Goal: Task Accomplishment & Management: Complete application form

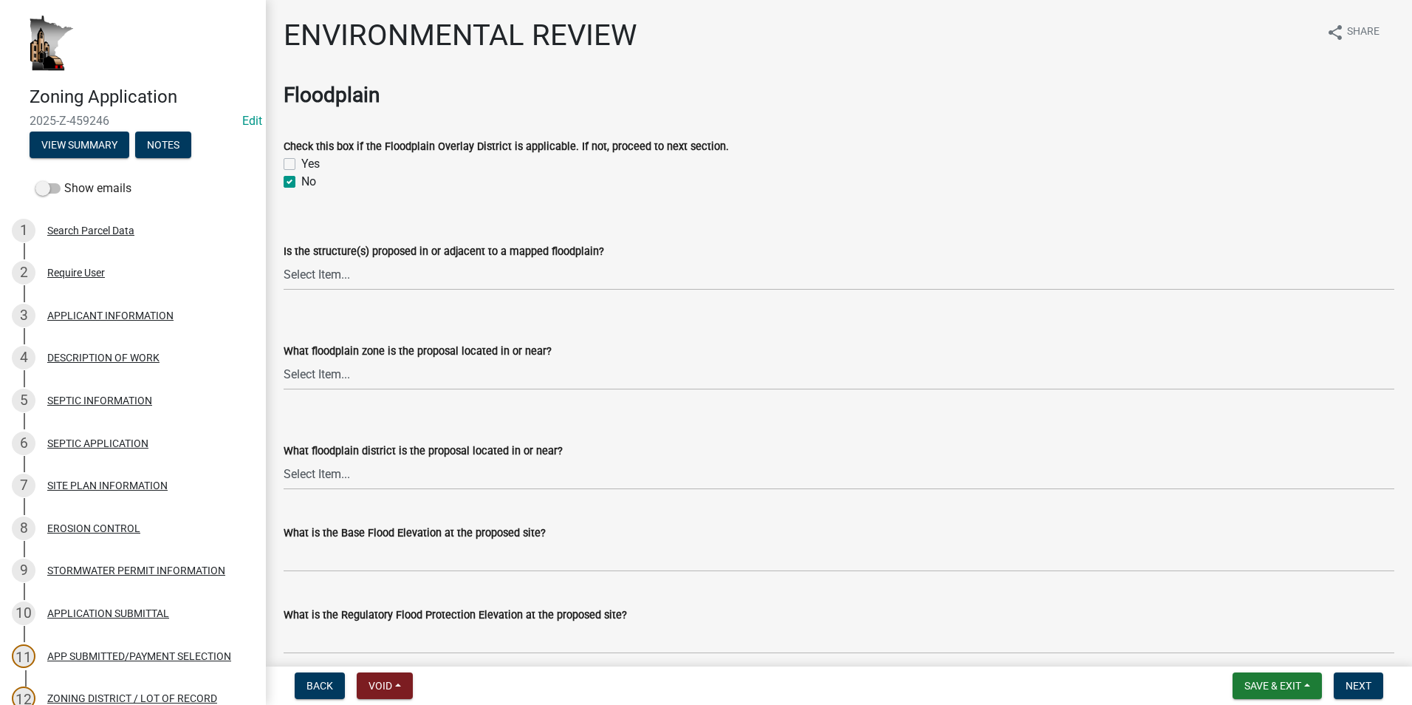
select select "294fbb0f-ef92-492d-a55d-6ae48f2d4023"
select select "5727336e-9a20-4bd2-a6f3-e7484509ff9a"
select select "92cce49e-9eda-4313-95a5-3dd445bd85bb"
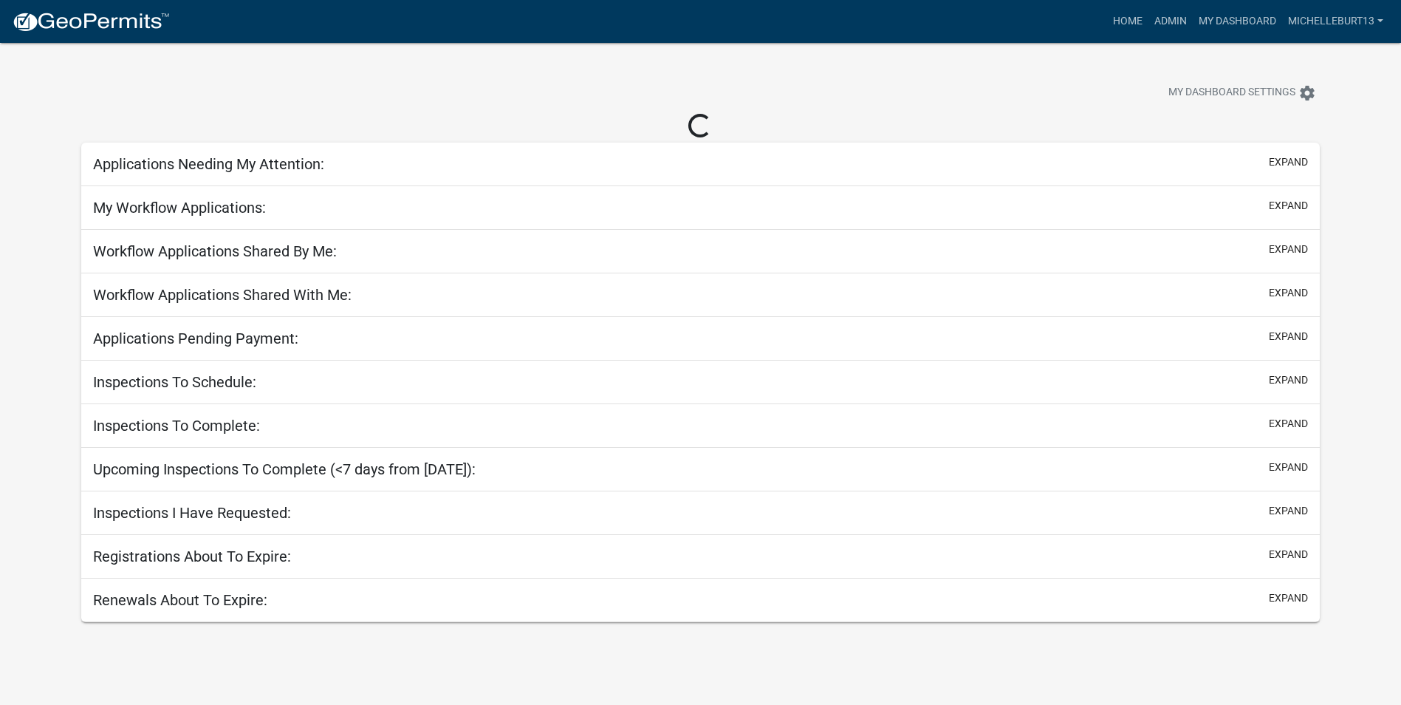
select select "3: 100"
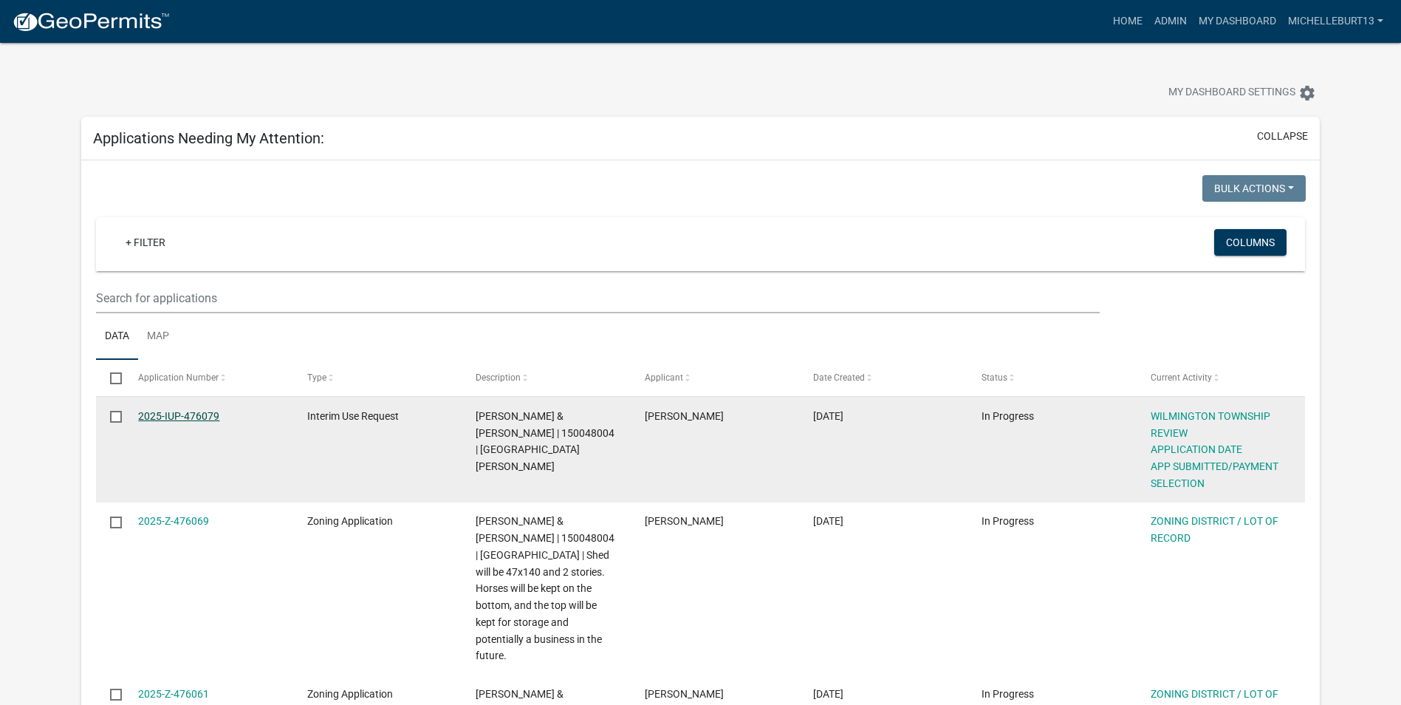
drag, startPoint x: 180, startPoint y: 413, endPoint x: 187, endPoint y: 414, distance: 7.4
click at [180, 413] on link "2025-IUP-476079" at bounding box center [178, 416] width 81 height 12
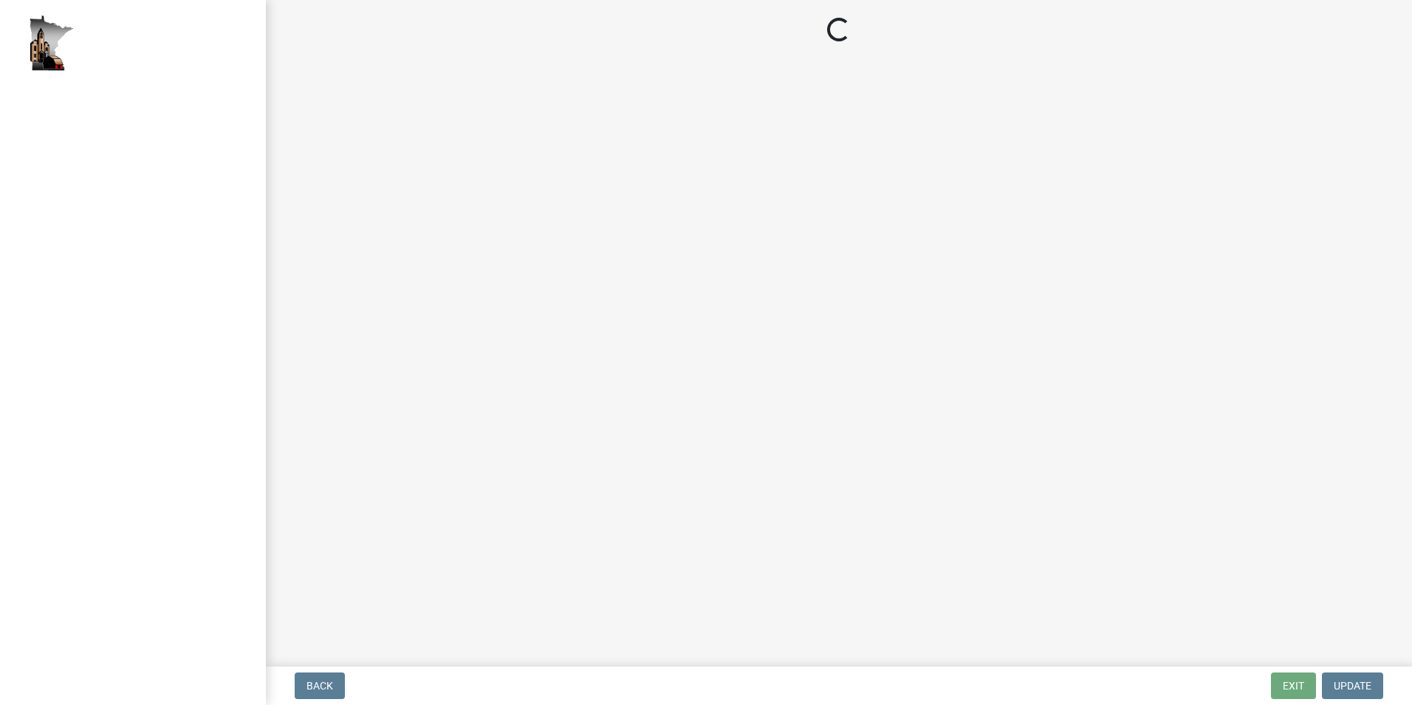
select select "2: 1"
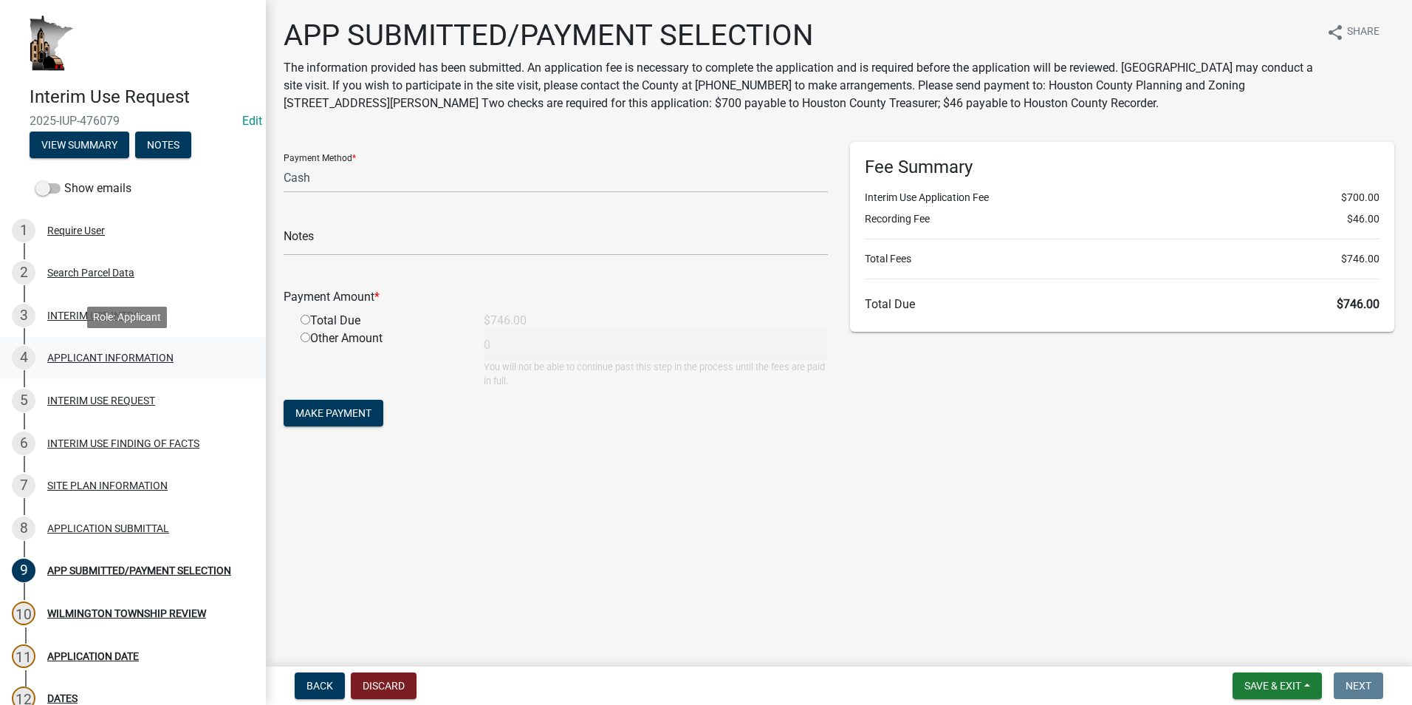
click at [92, 358] on div "APPLICANT INFORMATION" at bounding box center [110, 357] width 126 height 10
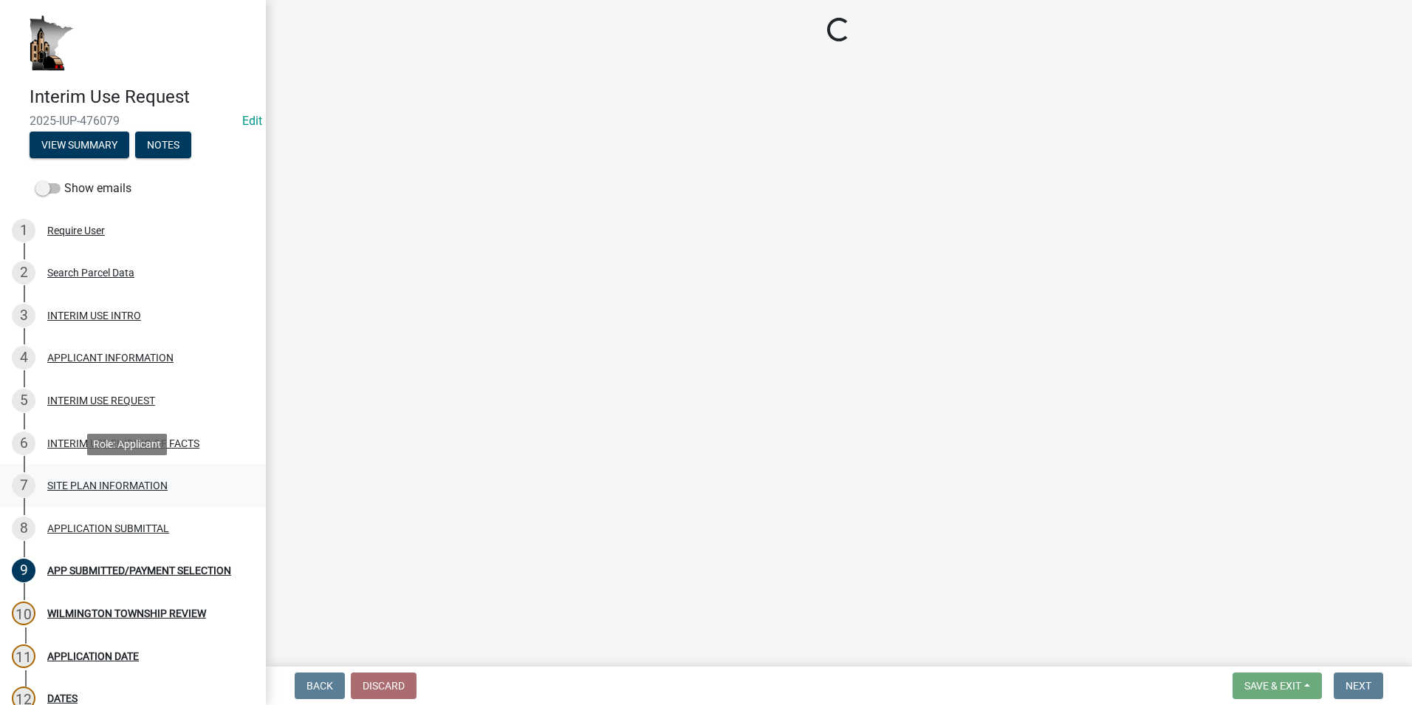
select select "792407c7-51f4-4fdb-8e2b-02eee8cb2043"
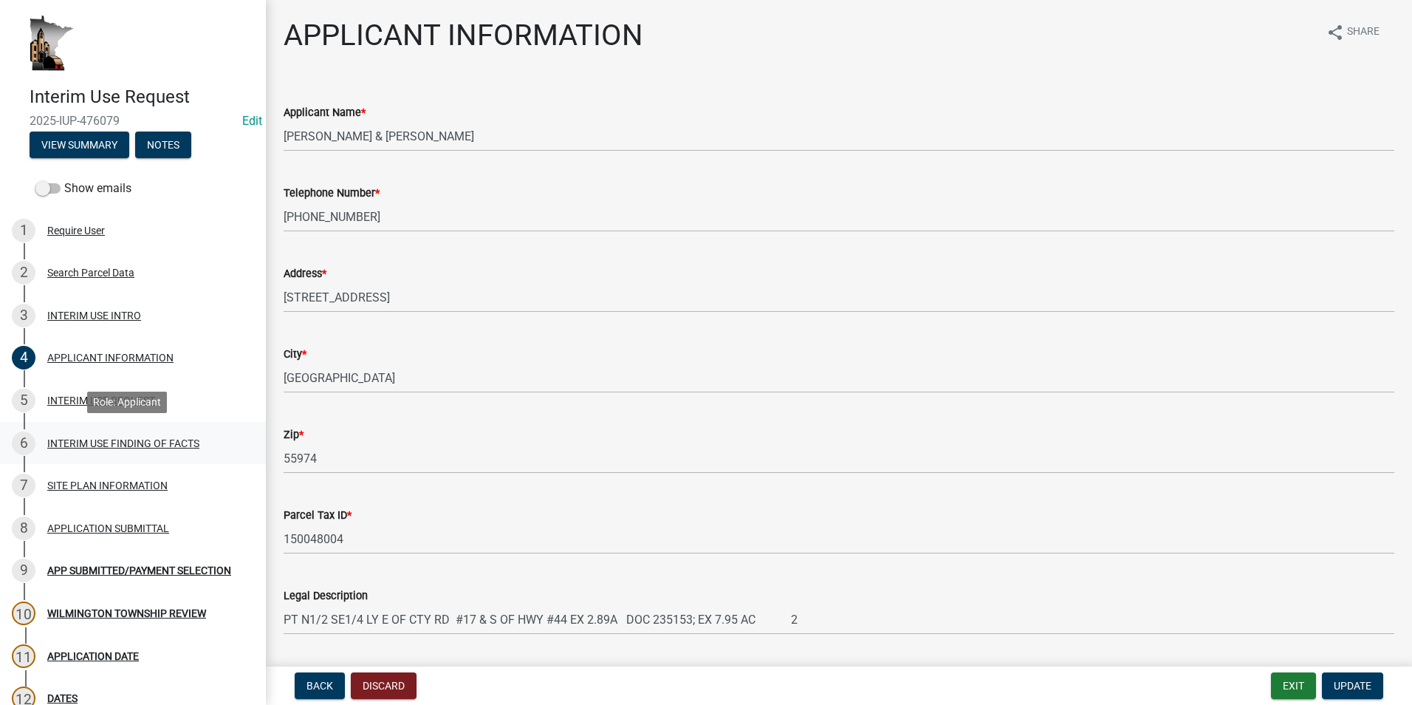
click at [111, 444] on div "INTERIM USE FINDING OF FACTS" at bounding box center [123, 443] width 152 height 10
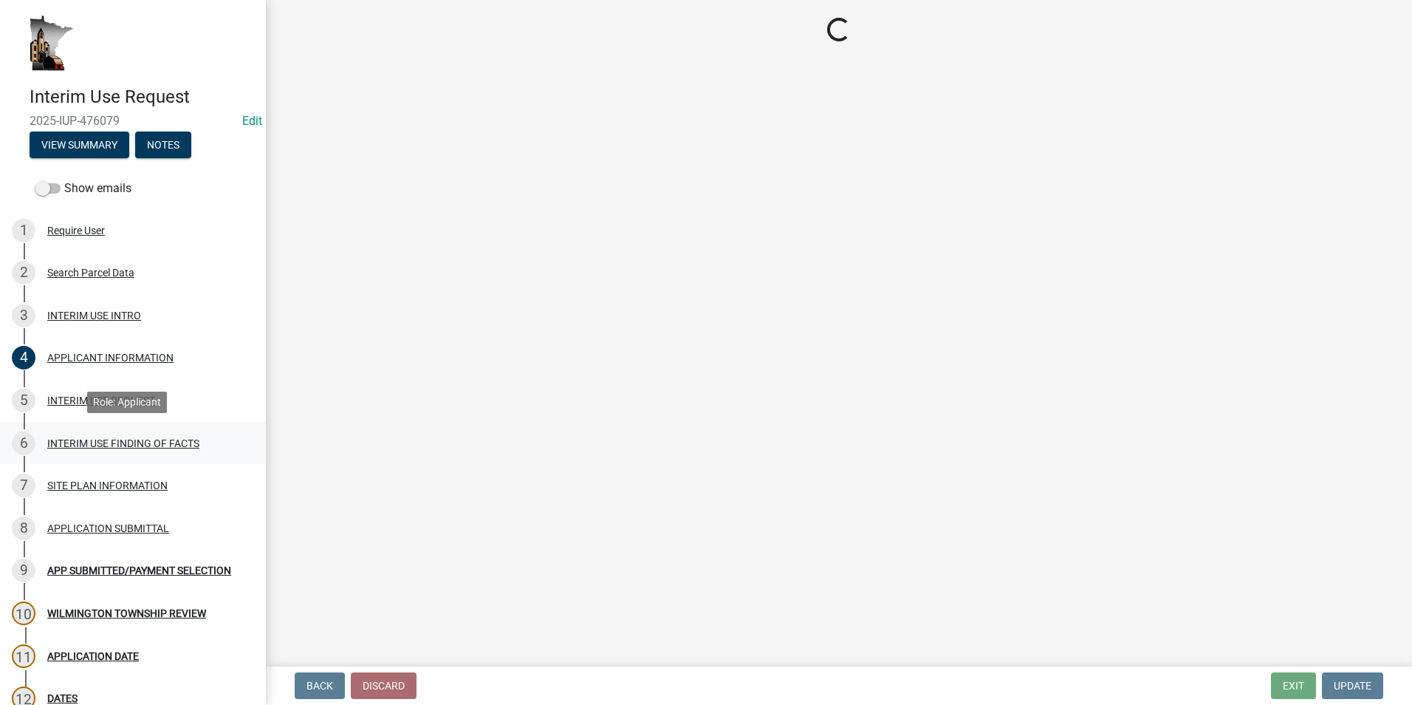
select select "ab8e6bc7-69ff-43e7-8eeb-01031d290518"
select select "8ce5ef27-4cae-46a1-a163-0b3401dda77e"
select select "12509f6a-ea6b-4484-b296-cd76aa402065"
select select "28d16b6d-1f90-4099-aad2-eae278ee8774"
select select "c2448a5d-127b-4a2b-acc3-4b0b70dc7476"
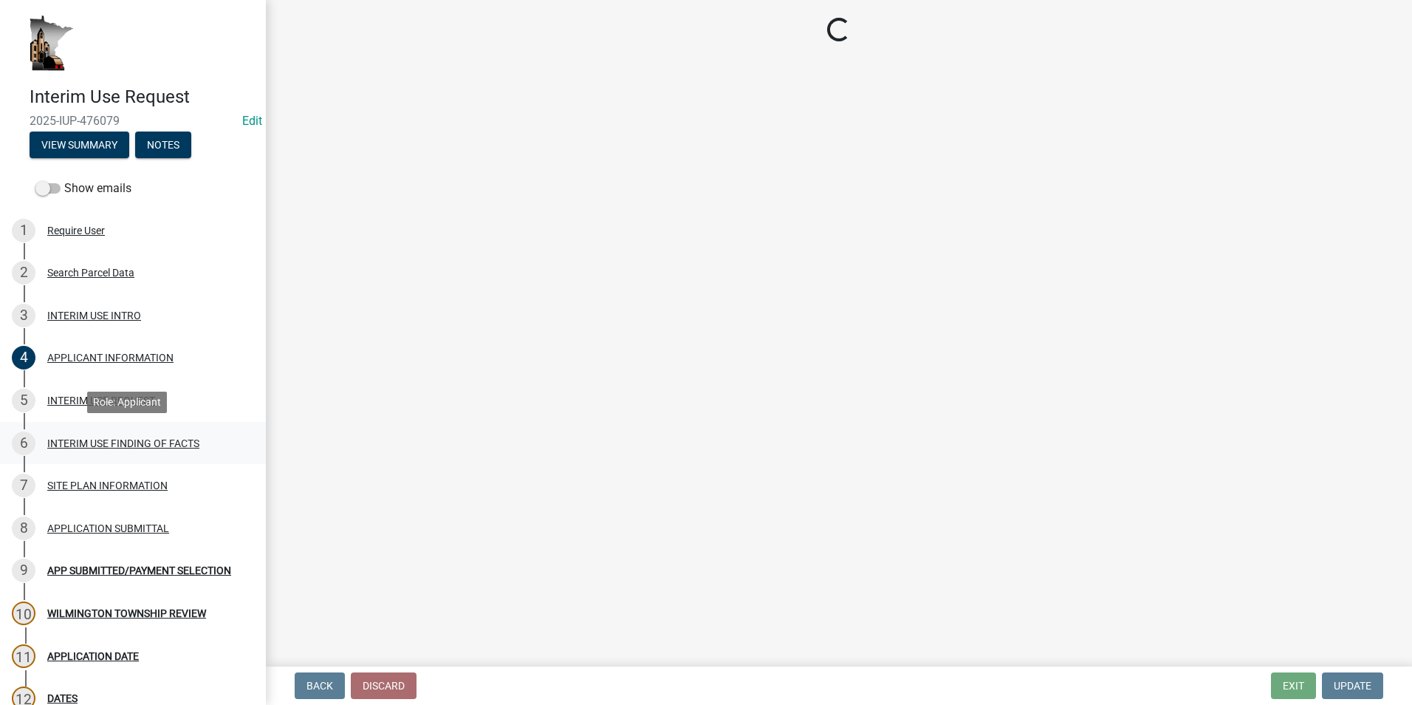
select select "d8c831b6-4f37-4d14-9352-474617a0aee5"
select select "2fa36ebf-bddc-4012-bed5-fe44ac92797b"
select select "7c19be10-f0c9-4b91-8fe4-4f8210c7560e"
select select "230dbae8-8d17-4c74-a1bf-bf40bf6aafdb"
select select "9c0bd83b-335e-4f95-a617-04bd9d4fd7a4"
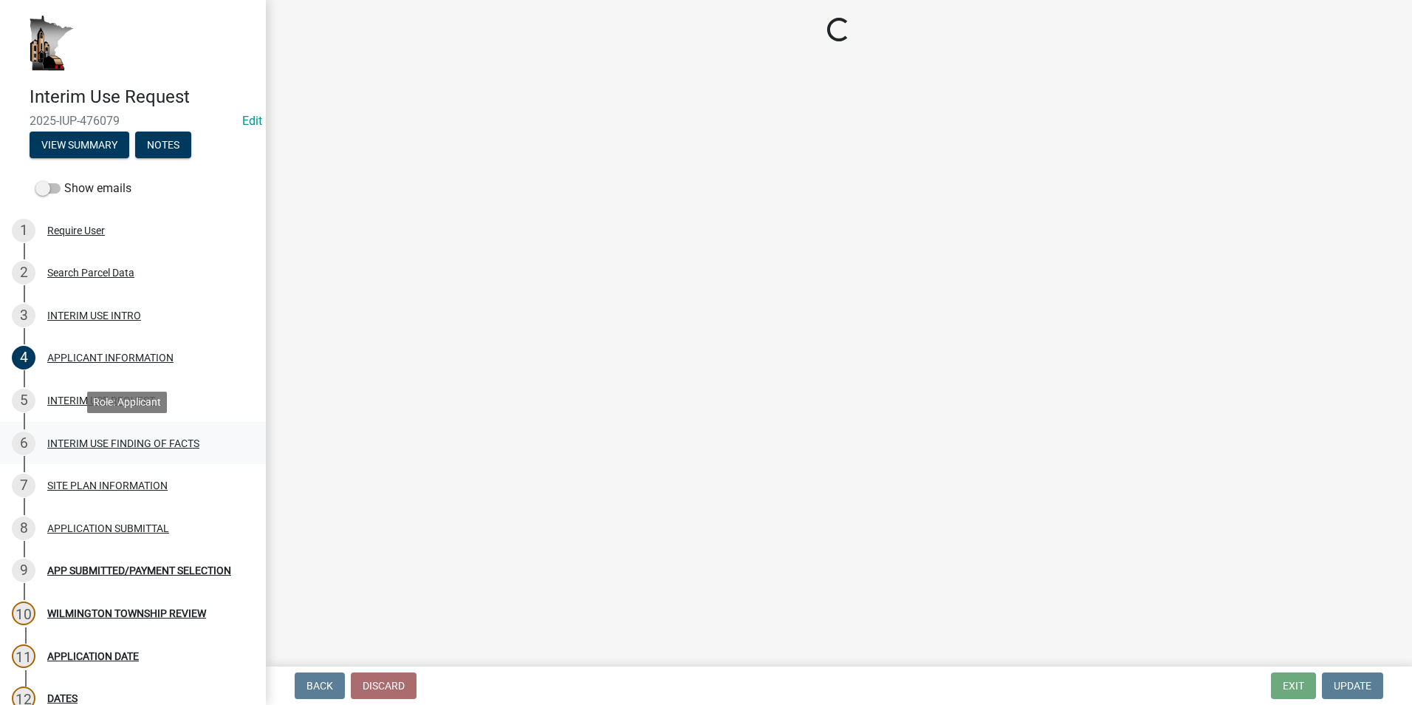
select select "0093c9ac-e1f5-4bc1-ace9-c325843d9441"
select select "49da60b2-56f6-42cf-9717-786700494c8c"
select select "057eec79-7062-4c5a-8670-bcb11b4c6470"
select select "5a326519-7066-40f8-b460-a462428bbddb"
select select "bfc17fd0-8ca0-4935-bac4-e219785c9da4"
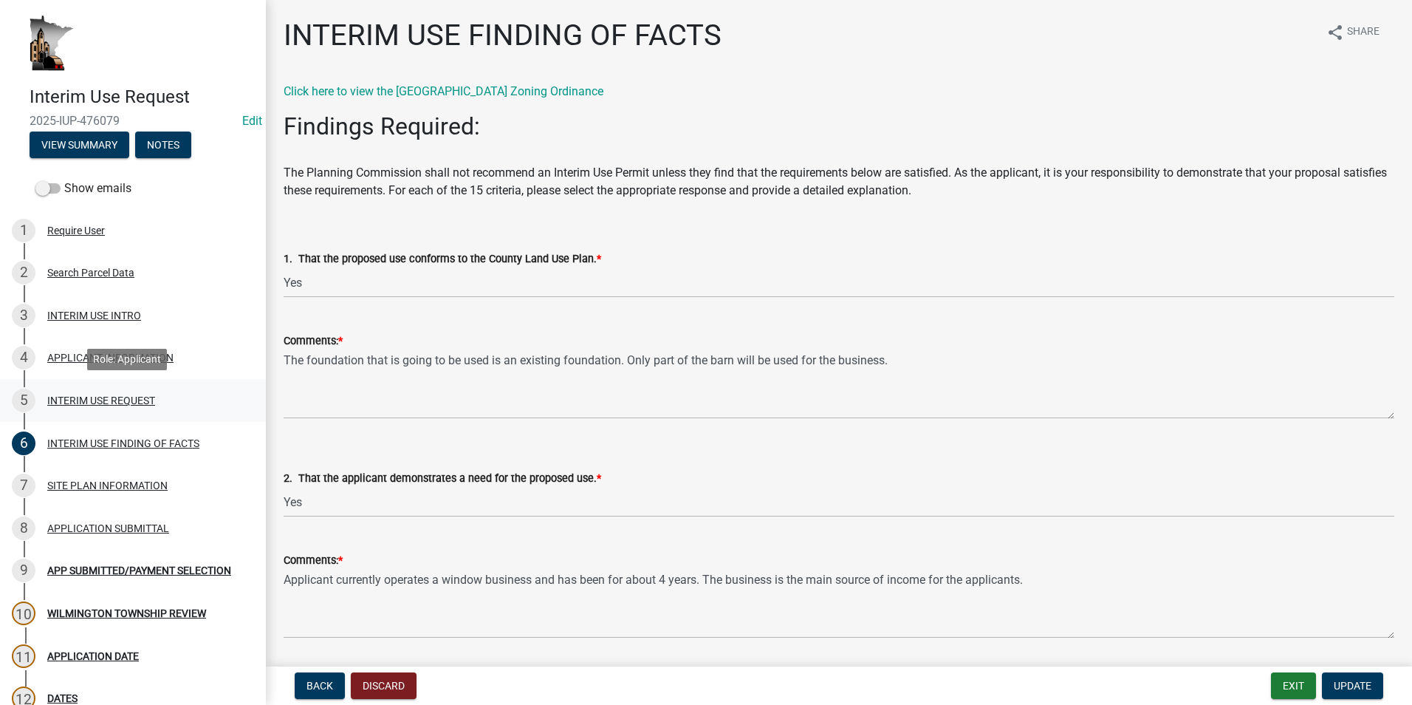
click at [81, 397] on div "INTERIM USE REQUEST" at bounding box center [101, 400] width 108 height 10
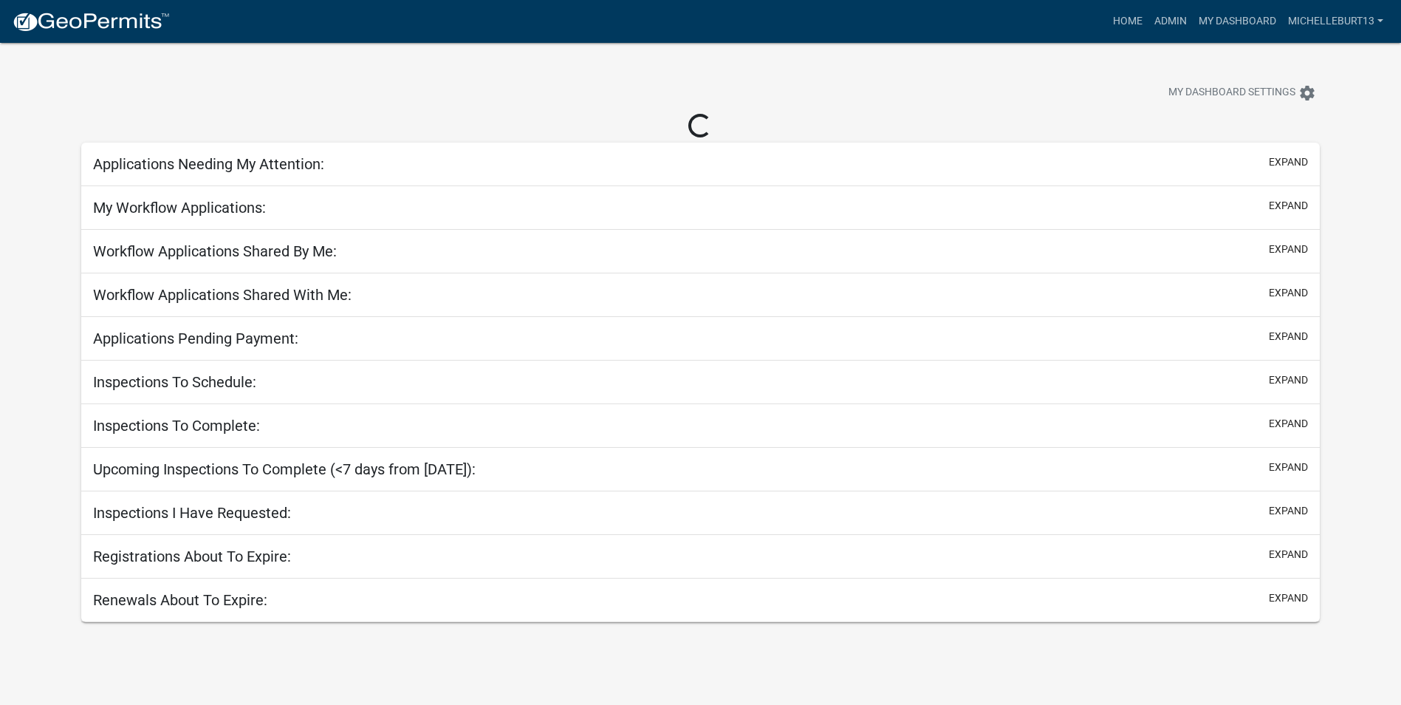
select select "3: 100"
